Goal: Find specific page/section: Find specific page/section

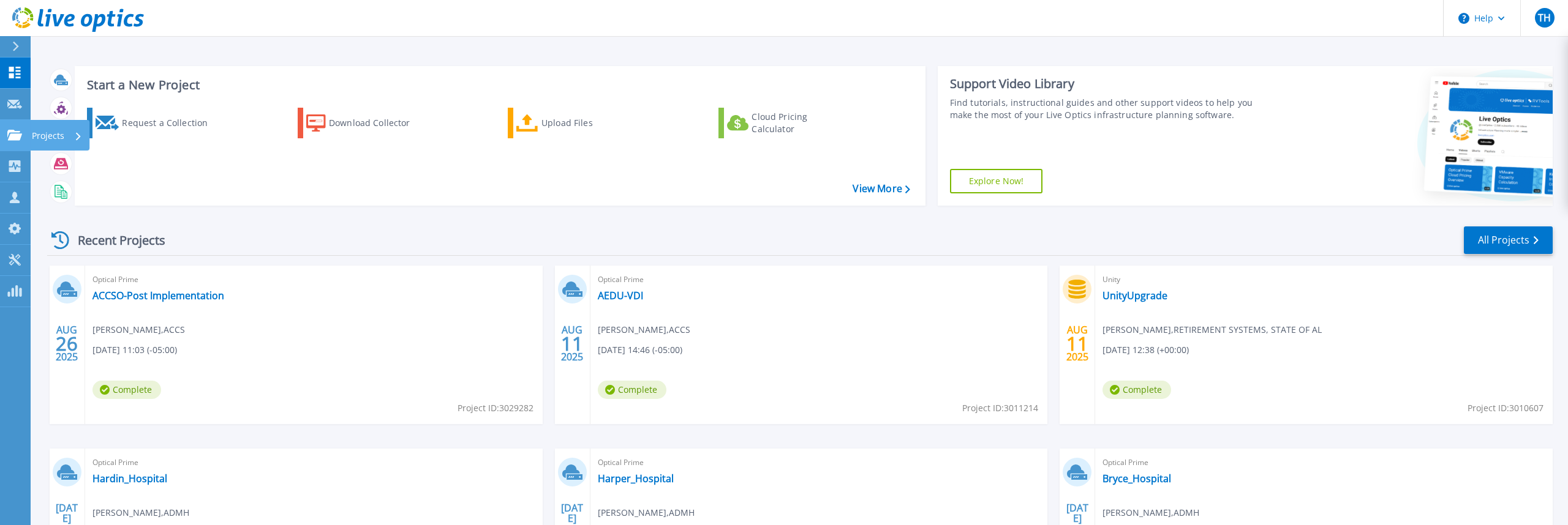
click at [16, 140] on icon at bounding box center [15, 134] width 15 height 10
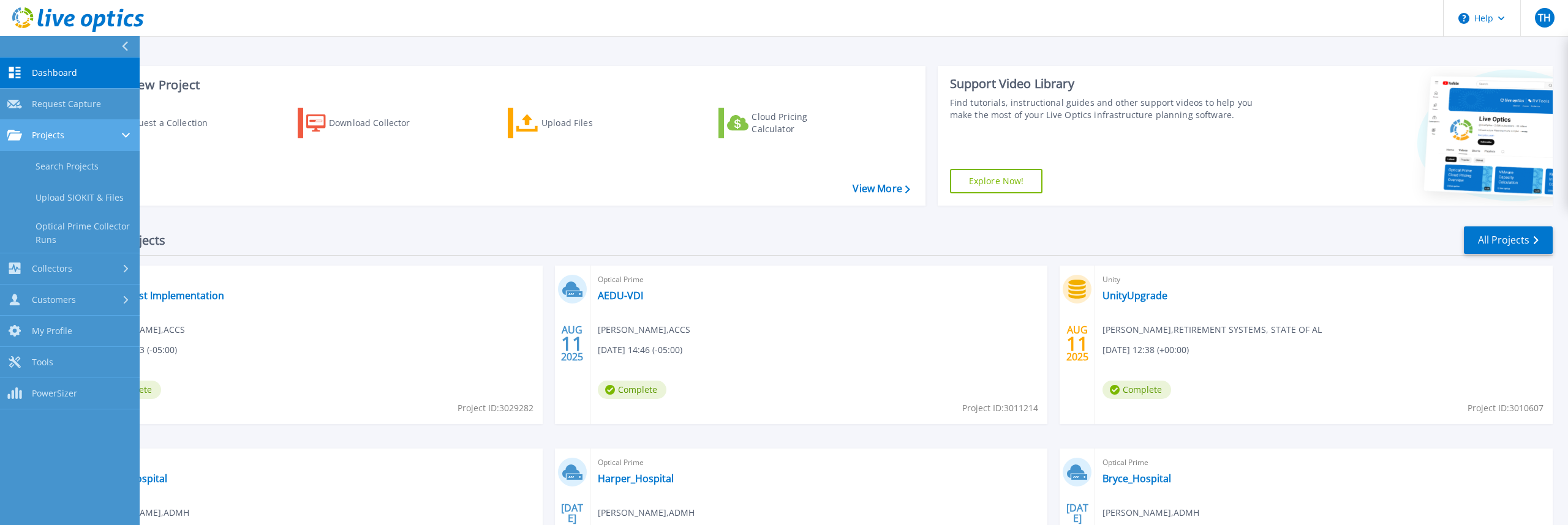
click at [88, 140] on div "Projects" at bounding box center [69, 135] width 125 height 11
click at [313, 215] on div "Start a New Project Request a Collection Download Collector Upload Files Cloud …" at bounding box center [800, 136] width 1506 height 159
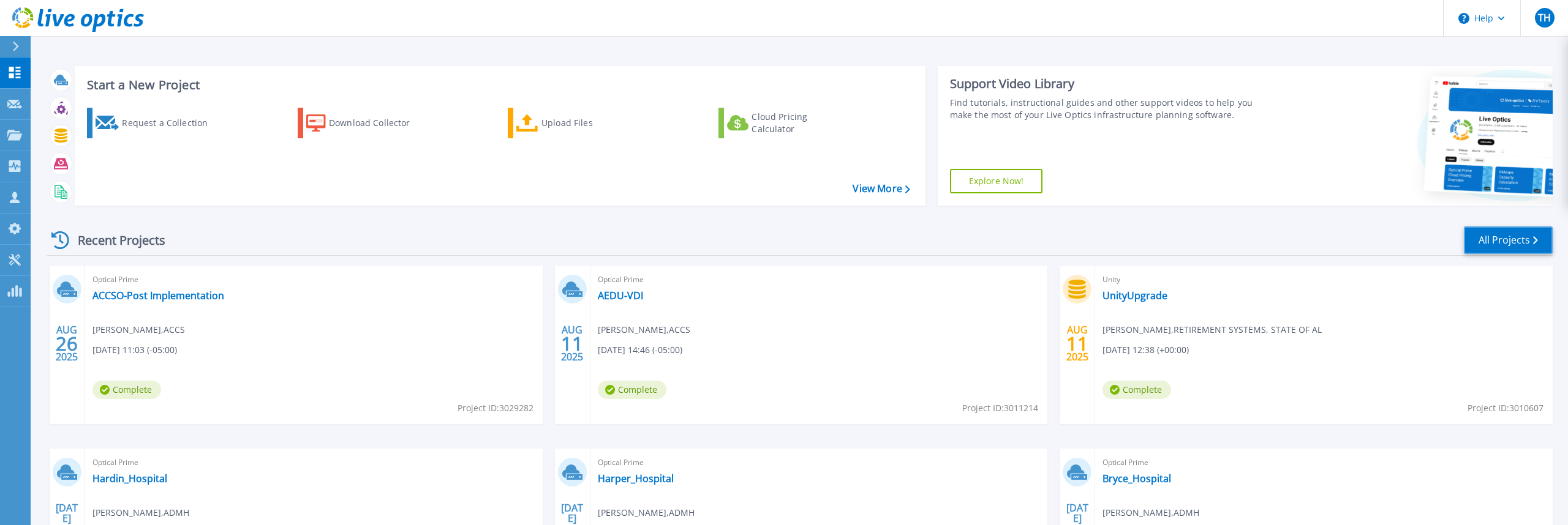
click at [1475, 253] on link "All Projects" at bounding box center [1508, 240] width 89 height 28
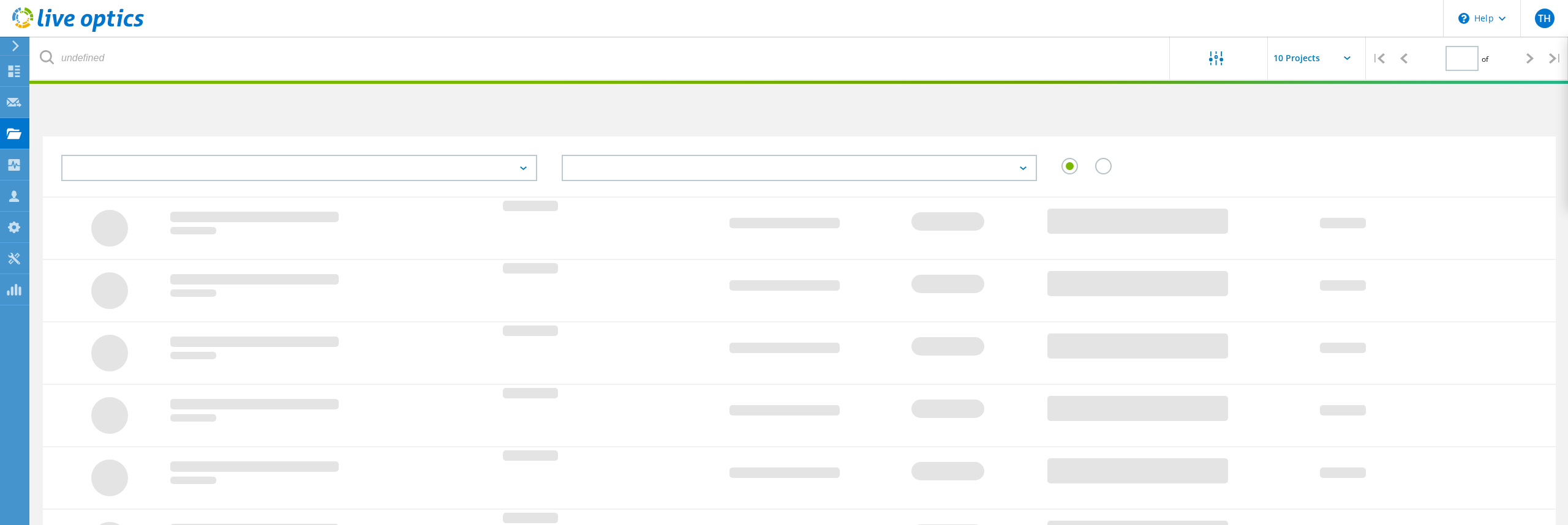
type input "1"
